Goal: Task Accomplishment & Management: Manage account settings

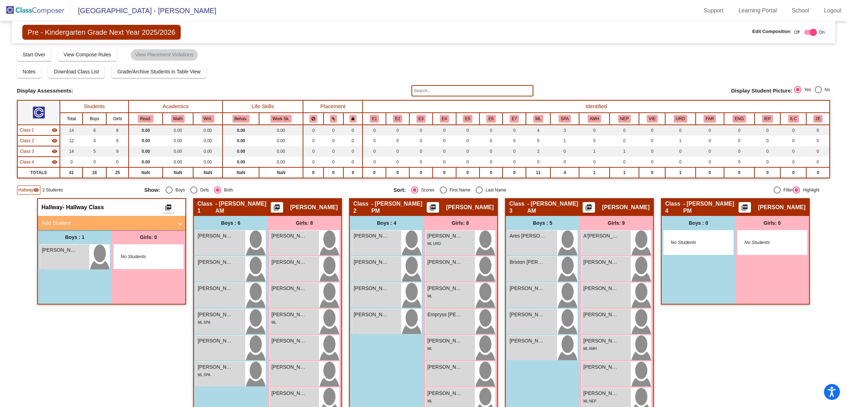
scroll to position [68, 0]
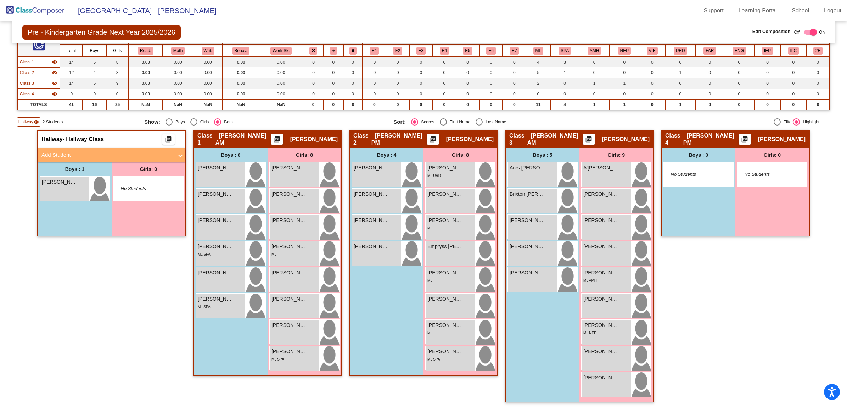
click at [26, 8] on img at bounding box center [35, 10] width 71 height 21
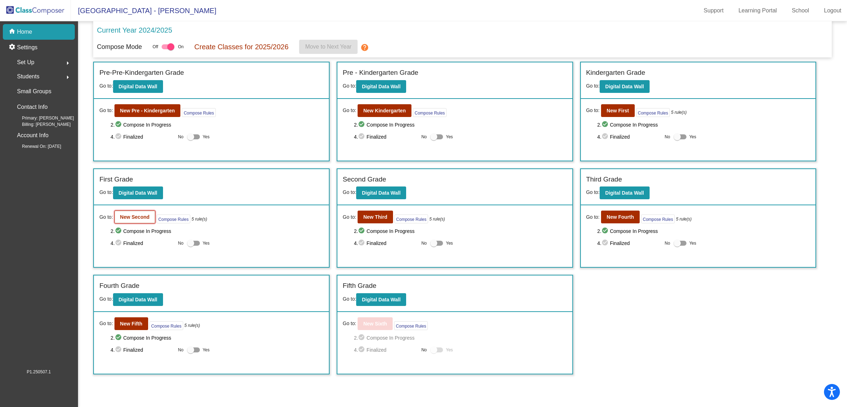
click at [123, 215] on b "New Second" at bounding box center [134, 217] width 29 height 6
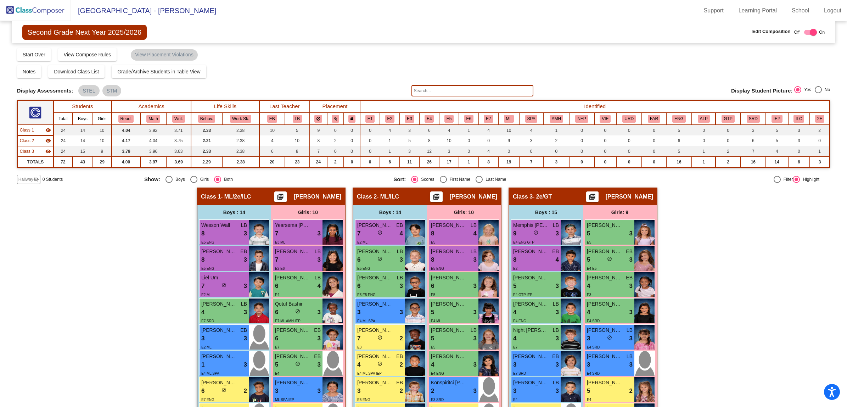
drag, startPoint x: 430, startPoint y: 91, endPoint x: 426, endPoint y: 91, distance: 4.3
click at [430, 91] on input "text" at bounding box center [473, 90] width 122 height 11
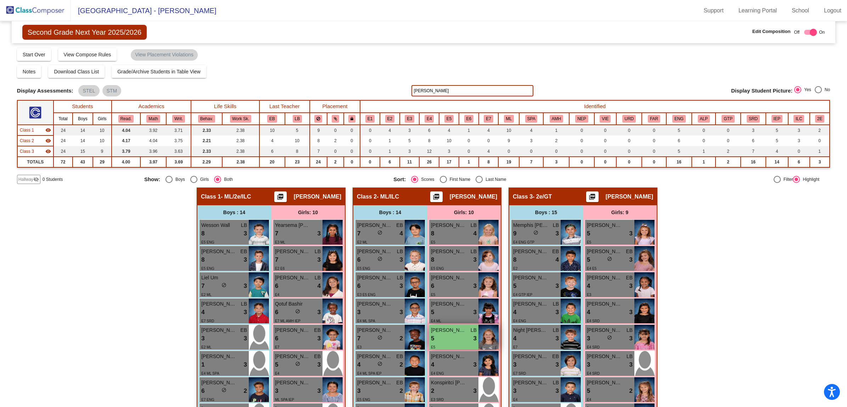
type input "[PERSON_NAME]"
click at [460, 334] on div "5 lock do_not_disturb_alt 3" at bounding box center [454, 338] width 46 height 9
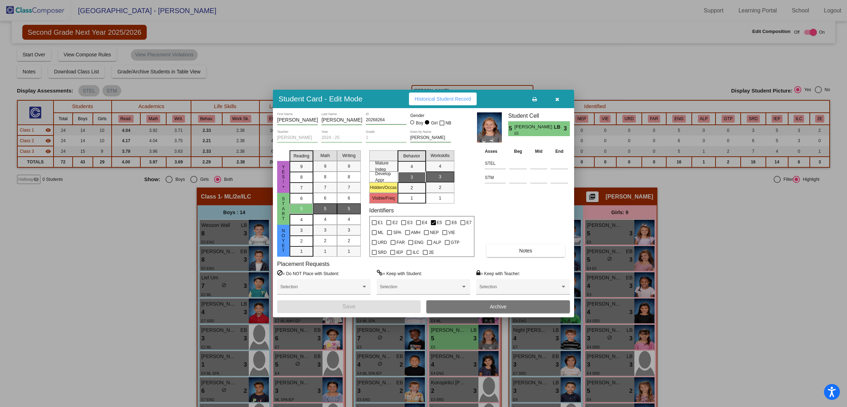
click at [508, 252] on button "Notes" at bounding box center [526, 250] width 78 height 13
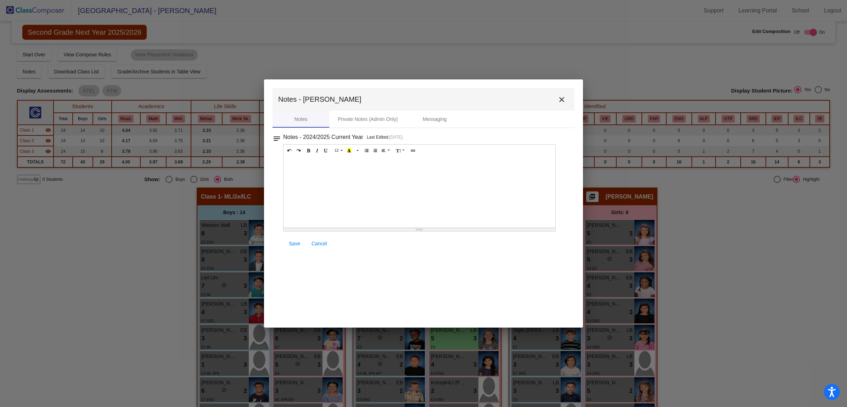
click at [337, 180] on div at bounding box center [420, 192] width 272 height 71
click at [295, 240] on link "Save" at bounding box center [294, 243] width 23 height 13
click at [561, 99] on mat-icon "close" at bounding box center [562, 99] width 9 height 9
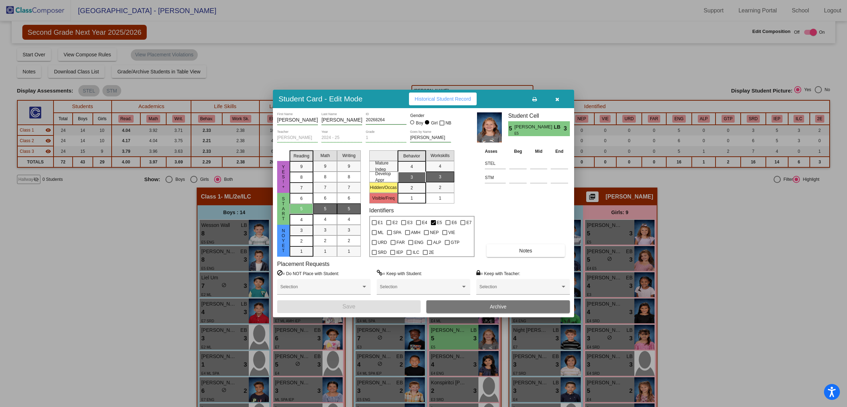
click at [509, 306] on button "Archive" at bounding box center [499, 306] width 144 height 13
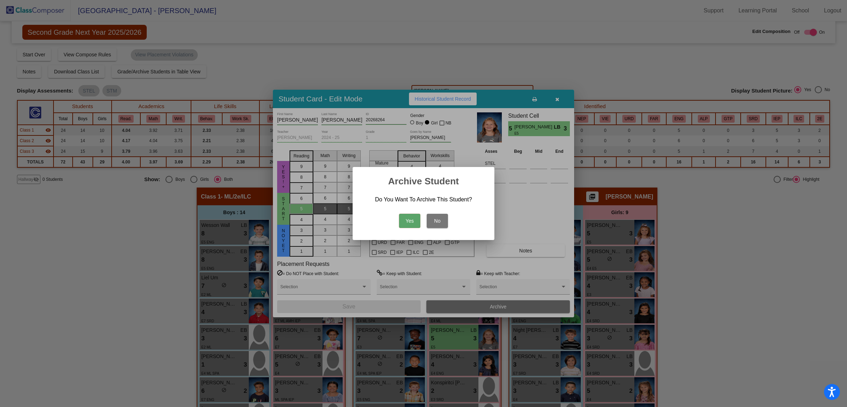
click at [411, 221] on button "Yes" at bounding box center [409, 221] width 21 height 14
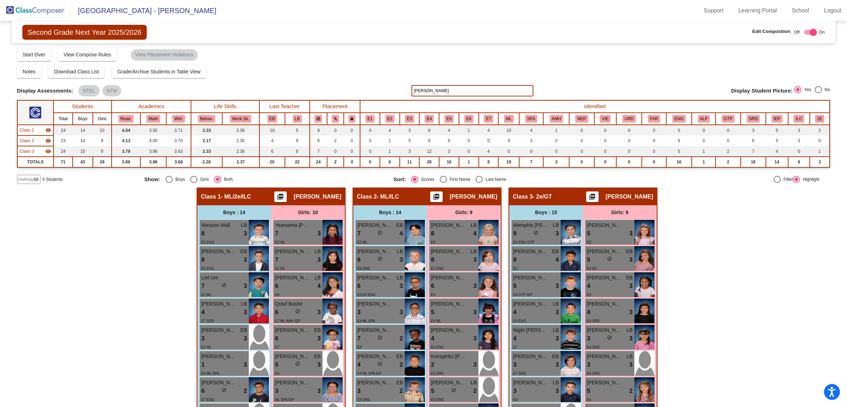
drag, startPoint x: 427, startPoint y: 93, endPoint x: 379, endPoint y: 88, distance: 48.9
click at [379, 88] on div "Display Scores for Years: [DATE] - [DATE] [DATE] - [DATE] Display Assessments: …" at bounding box center [423, 90] width 813 height 11
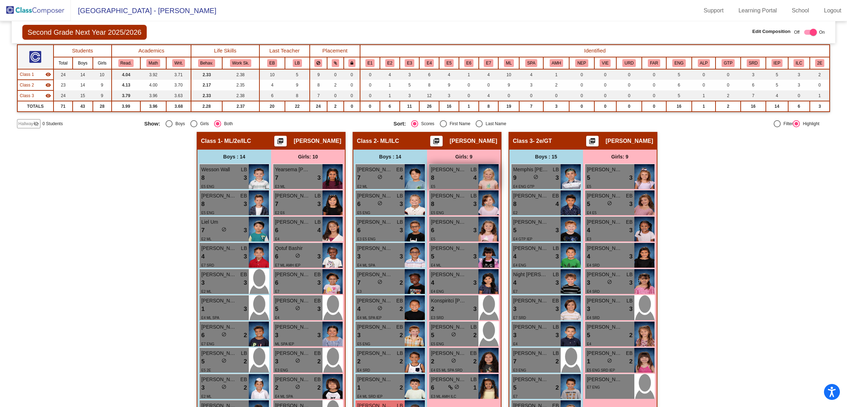
scroll to position [177, 0]
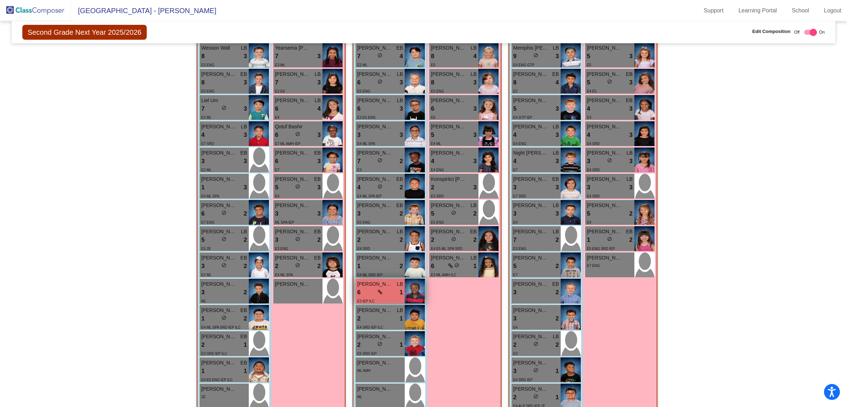
type input "obuo"
click at [366, 285] on span "[PERSON_NAME]" at bounding box center [374, 283] width 35 height 7
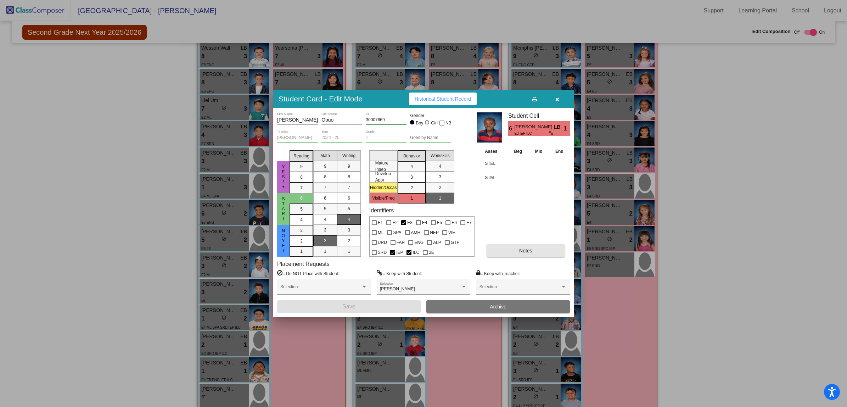
click at [514, 249] on button "Notes" at bounding box center [526, 250] width 78 height 13
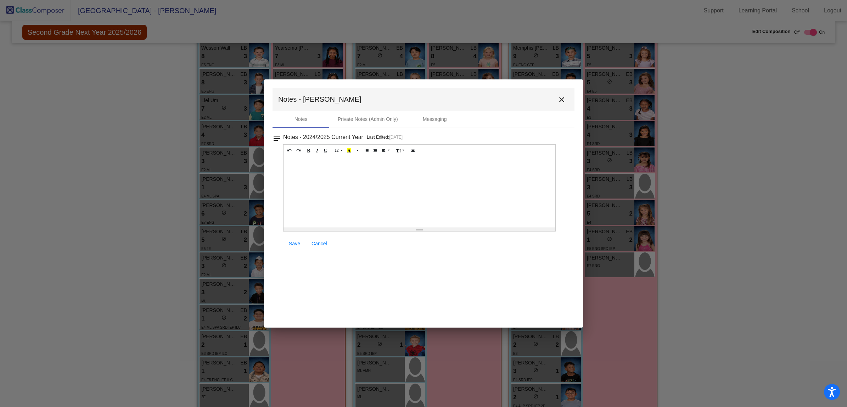
click at [295, 164] on div at bounding box center [420, 192] width 272 height 71
click at [318, 243] on span "Cancel" at bounding box center [320, 244] width 16 height 6
click at [561, 98] on mat-icon "close" at bounding box center [562, 99] width 9 height 9
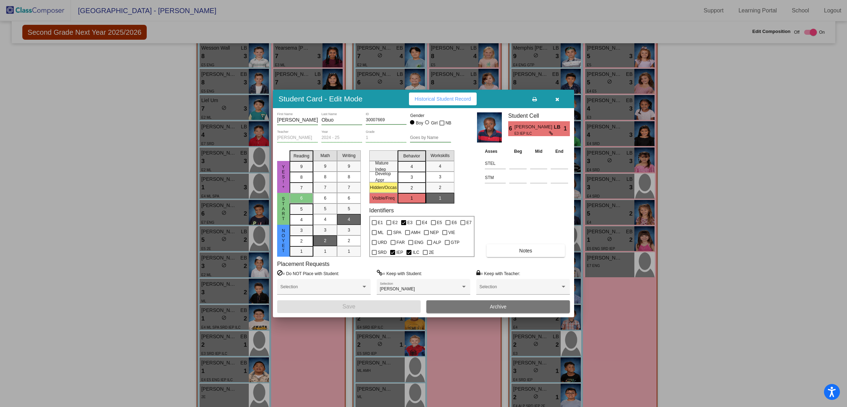
click at [198, 109] on div at bounding box center [423, 203] width 847 height 407
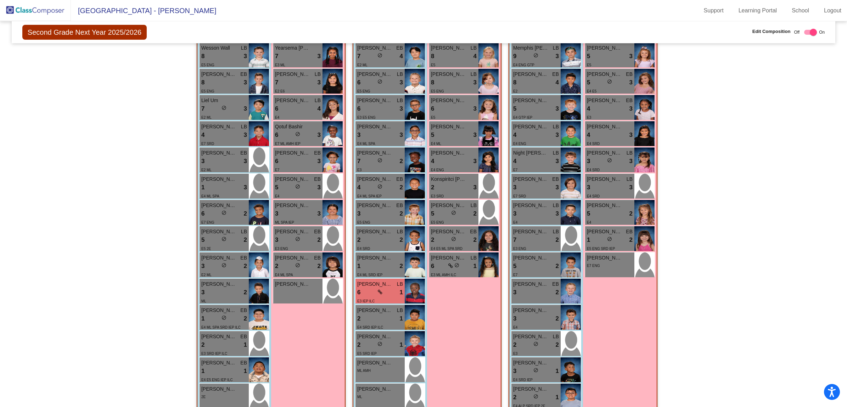
click at [103, 189] on div "Hallway - Hallway Class picture_as_pdf Add Student First Name Last Name Student…" at bounding box center [423, 228] width 813 height 437
click at [86, 137] on div "Hallway - Hallway Class picture_as_pdf Add Student First Name Last Name Student…" at bounding box center [423, 228] width 813 height 437
click at [20, 11] on img at bounding box center [35, 10] width 71 height 21
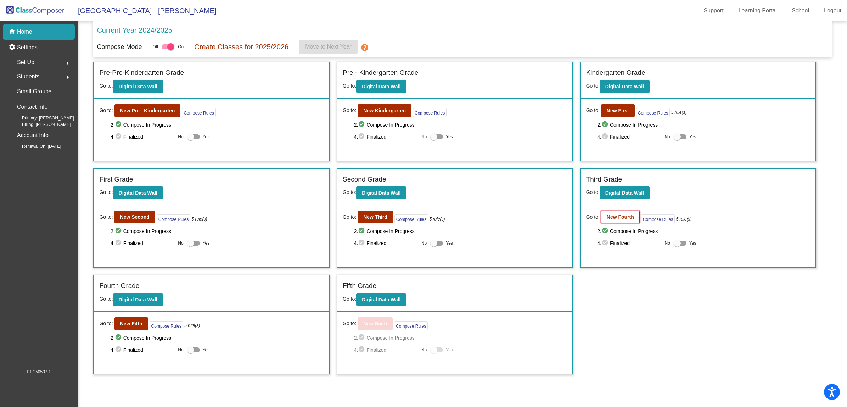
click at [622, 216] on b "New Fourth" at bounding box center [620, 217] width 27 height 6
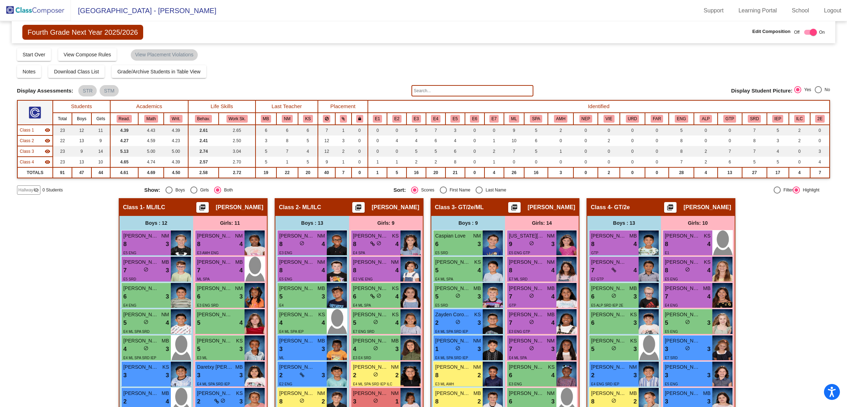
drag, startPoint x: 424, startPoint y: 93, endPoint x: 414, endPoint y: 86, distance: 11.5
click at [423, 93] on input "text" at bounding box center [473, 90] width 122 height 11
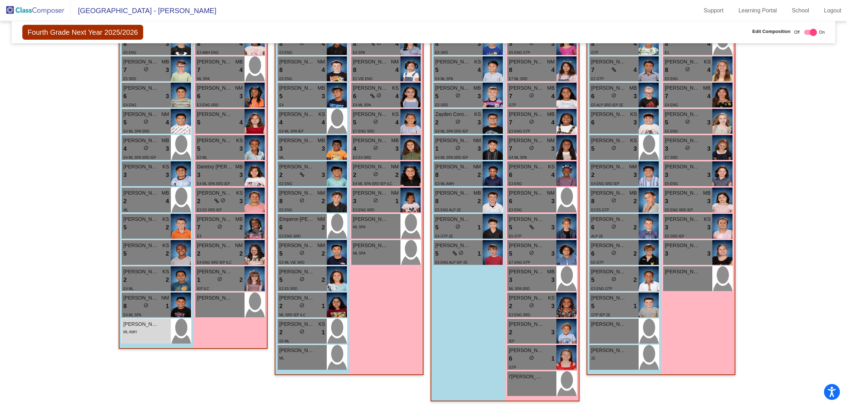
scroll to position [67, 0]
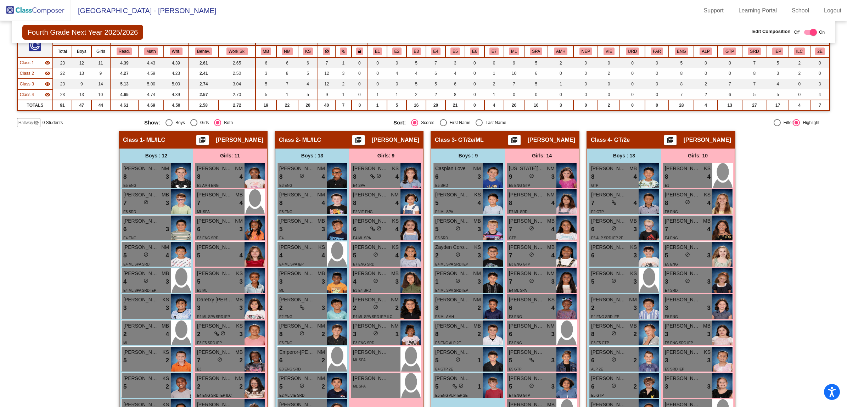
type input "[PERSON_NAME]"
click at [33, 159] on div "Hallway - Hallway Class picture_as_pdf Add Student First Name Last Name Student…" at bounding box center [423, 336] width 813 height 411
click at [51, 185] on div "Hallway - Hallway Class picture_as_pdf Add Student First Name Last Name Student…" at bounding box center [423, 336] width 813 height 411
click at [59, 184] on div "Hallway - Hallway Class picture_as_pdf Add Student First Name Last Name Student…" at bounding box center [423, 336] width 813 height 411
